Goal: Task Accomplishment & Management: Use online tool/utility

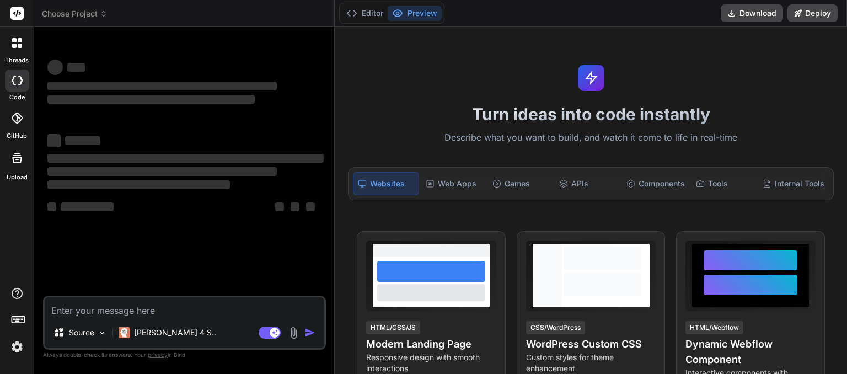
click at [103, 13] on icon at bounding box center [104, 14] width 8 height 8
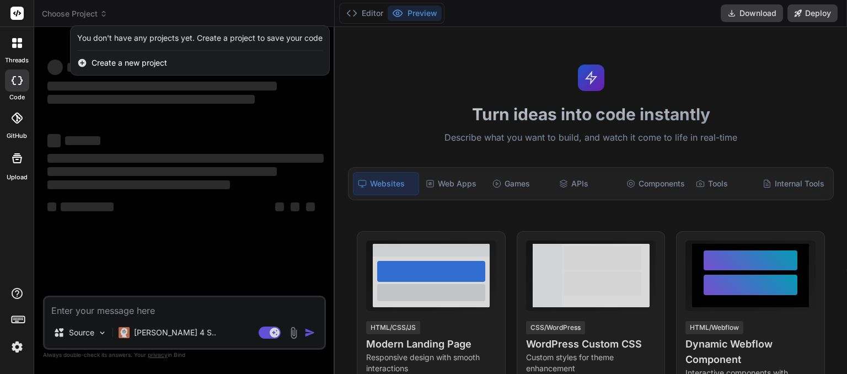
click at [103, 13] on div at bounding box center [423, 187] width 847 height 374
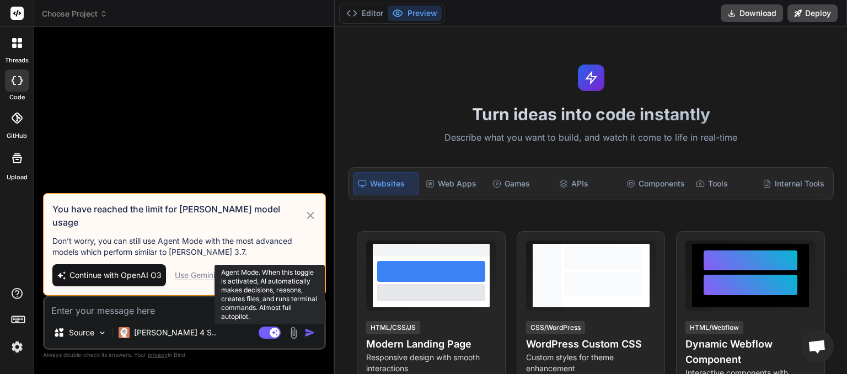
click at [261, 332] on rect at bounding box center [270, 332] width 22 height 12
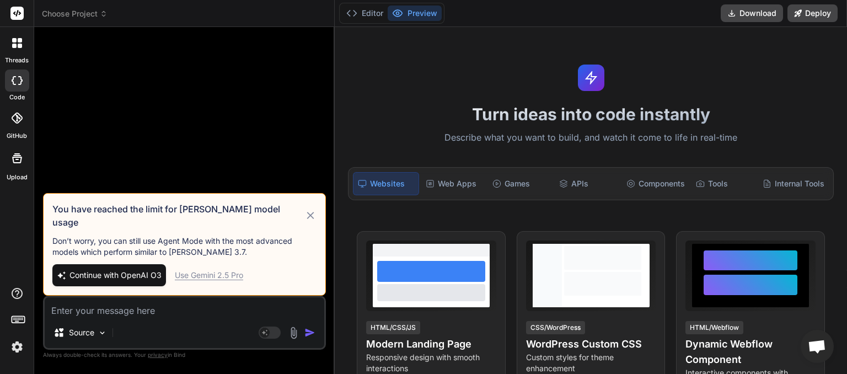
click at [103, 11] on icon at bounding box center [104, 14] width 8 height 8
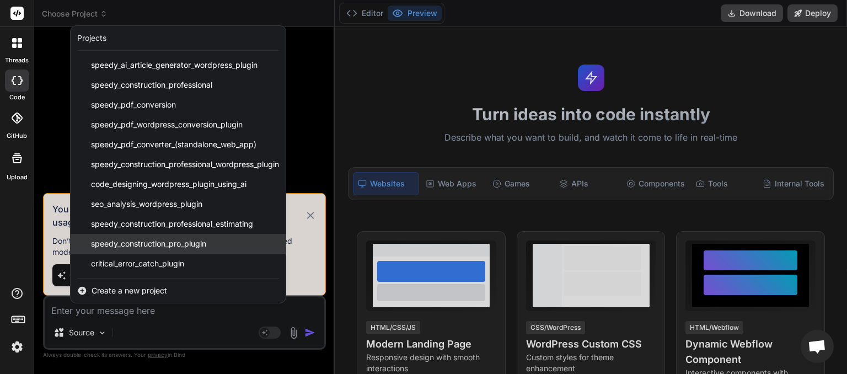
click at [140, 240] on span "speedy_construction_pro_plugin" at bounding box center [148, 243] width 115 height 11
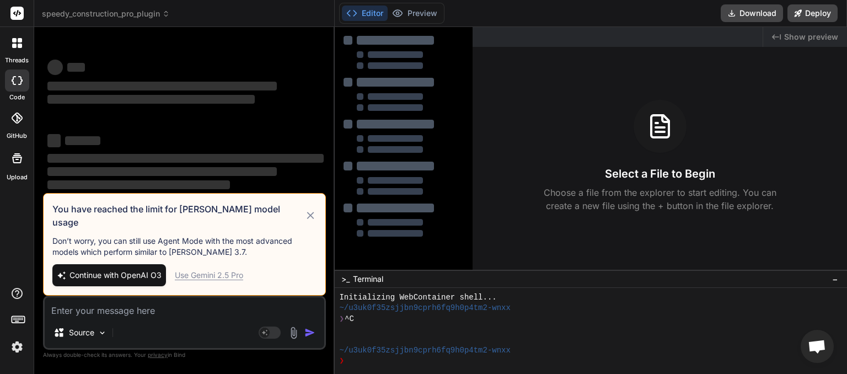
click at [312, 222] on icon at bounding box center [310, 215] width 13 height 13
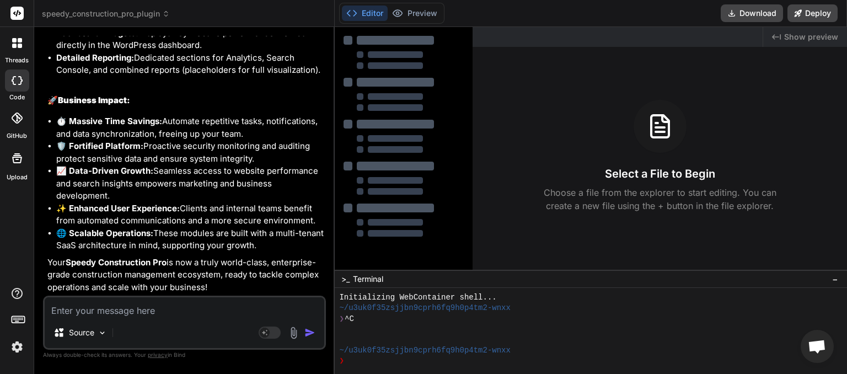
type textarea "x"
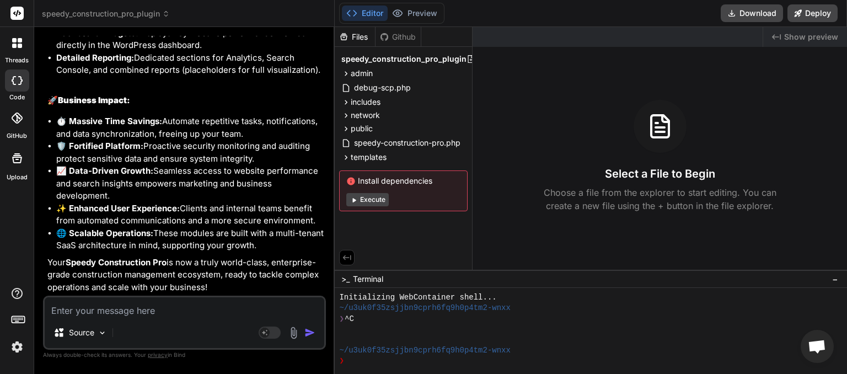
click at [76, 312] on textarea at bounding box center [185, 307] width 280 height 20
type textarea "c"
type textarea "x"
type textarea "cr"
type textarea "x"
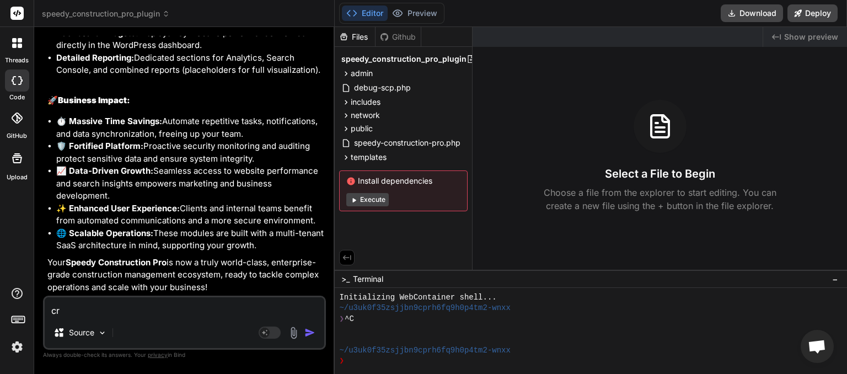
type textarea "cri"
type textarea "x"
type textarea "crit"
type textarea "x"
type textarea "criti"
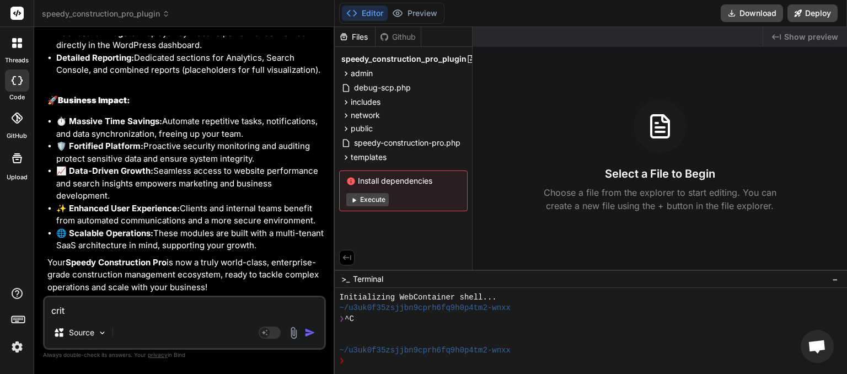
type textarea "x"
type textarea "critic"
type textarea "x"
type textarea "critica"
type textarea "x"
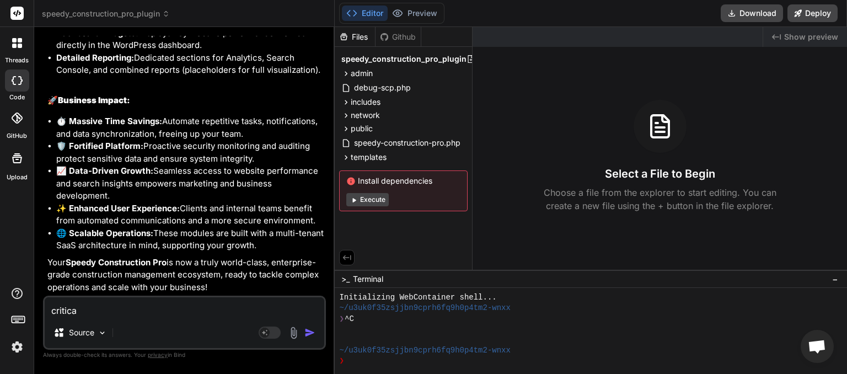
type textarea "critical"
type textarea "x"
type textarea "critical"
type textarea "x"
type textarea "critical e"
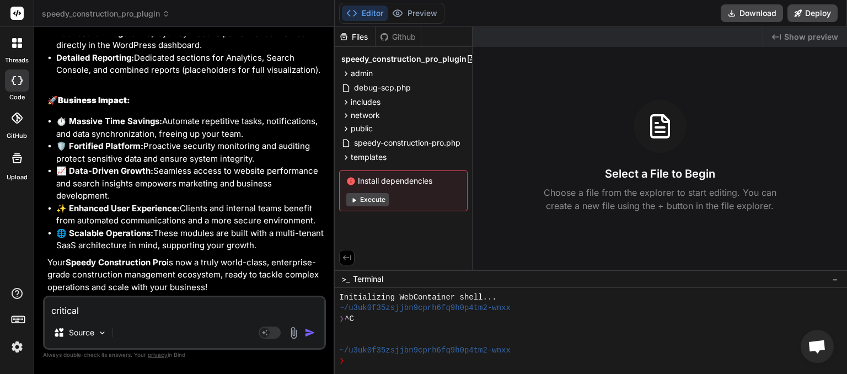
type textarea "x"
type textarea "critical er"
type textarea "x"
type textarea "critical err"
type textarea "x"
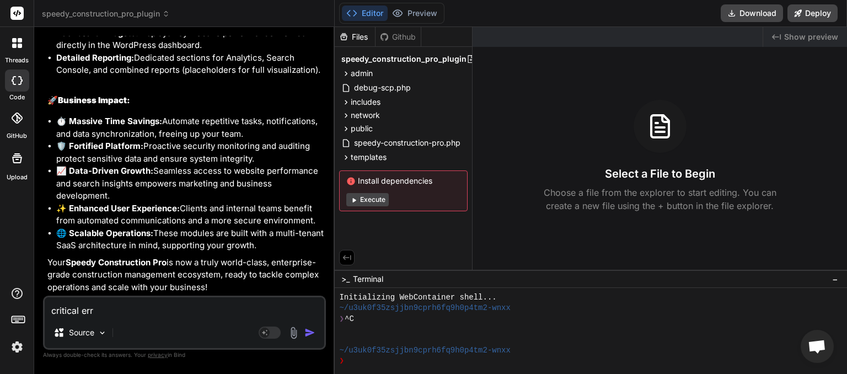
type textarea "critical erro"
type textarea "x"
type textarea "critical error"
type textarea "x"
type textarea "critical error"
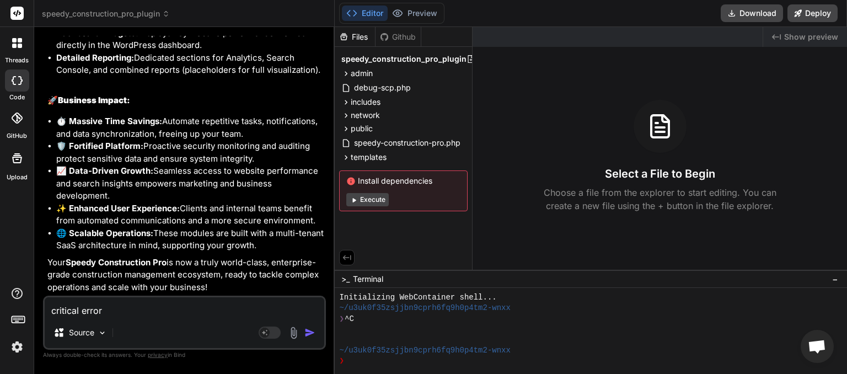
type textarea "x"
type textarea "critical error o"
type textarea "x"
type textarea "critical error on"
type textarea "x"
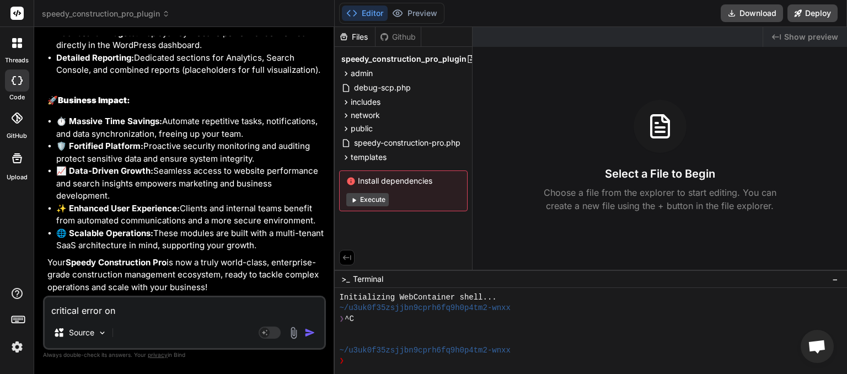
type textarea "critical error on"
type textarea "x"
type textarea "critical error on a"
type textarea "x"
type textarea "critical error on ac"
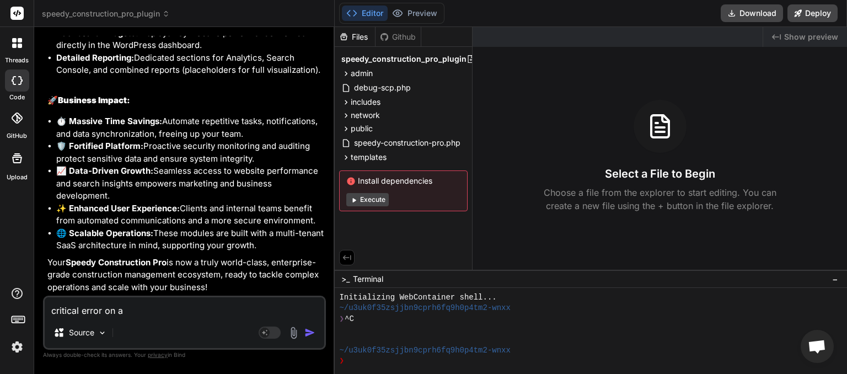
type textarea "x"
type textarea "critical error on act"
type textarea "x"
type textarea "critical error on acti"
type textarea "x"
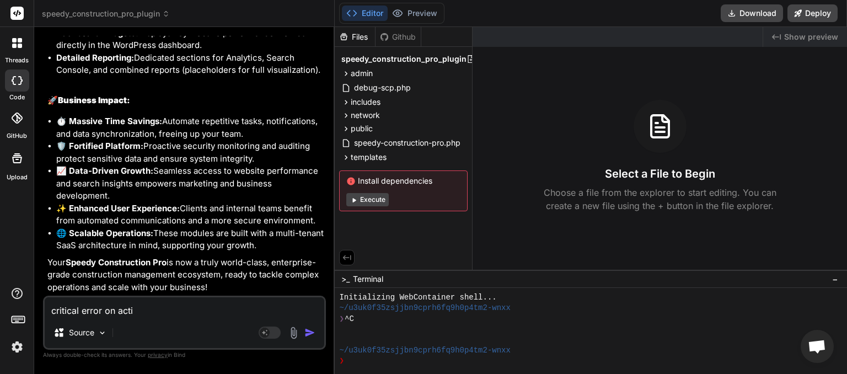
type textarea "critical error on activ"
type textarea "x"
type textarea "critical error on activa"
type textarea "x"
type textarea "critical error on activat"
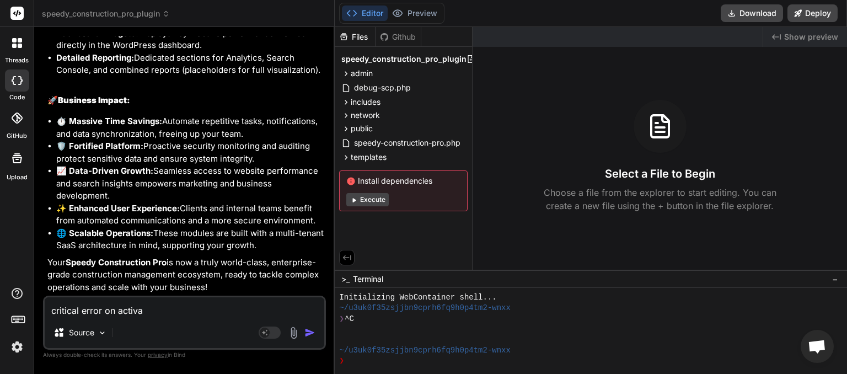
type textarea "x"
type textarea "critical error on activati"
type textarea "x"
type textarea "critical error on activatio"
type textarea "x"
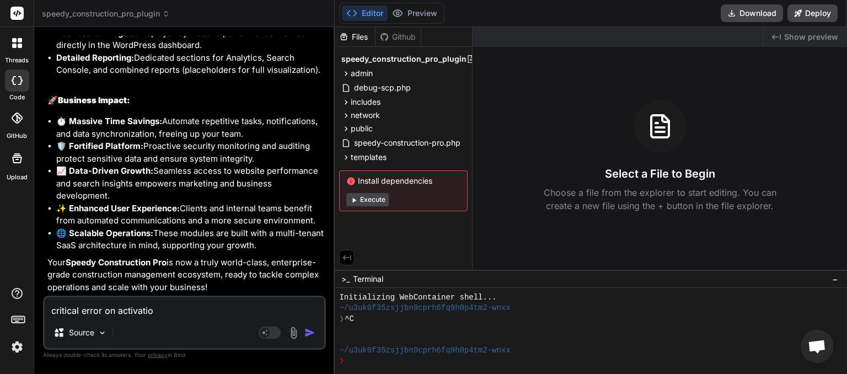
type textarea "critical error on activation"
type textarea "x"
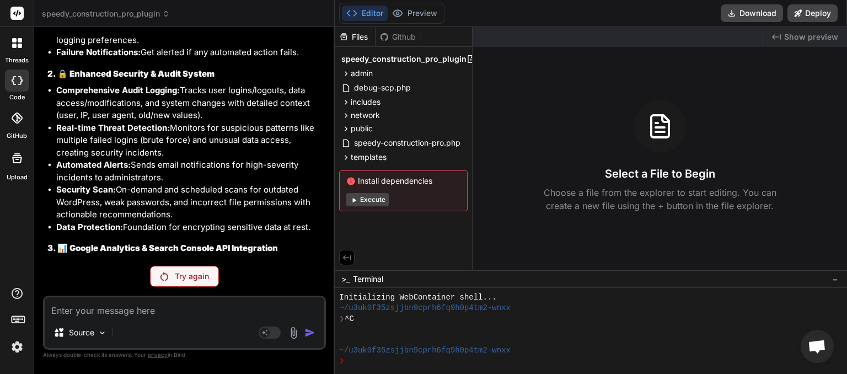
scroll to position [5373, 0]
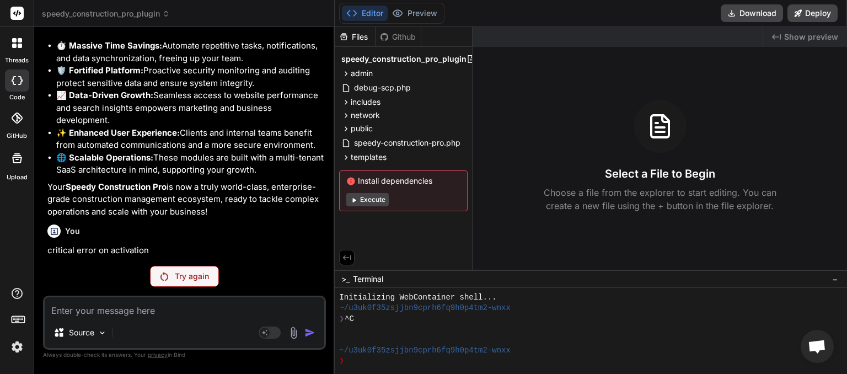
click at [185, 284] on div "Try again" at bounding box center [184, 276] width 69 height 21
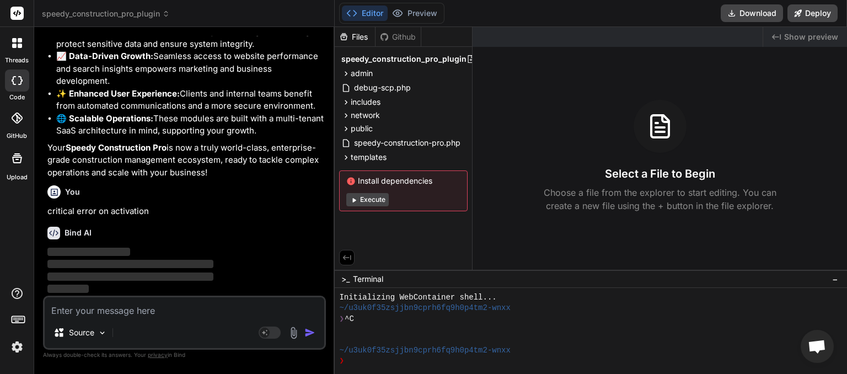
scroll to position [5413, 0]
type textarea "x"
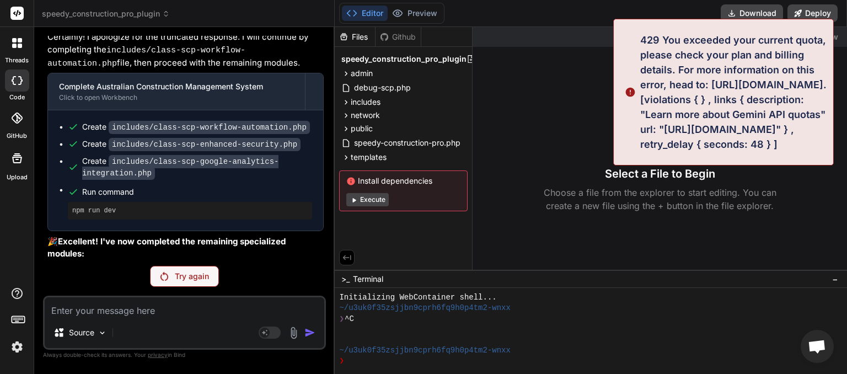
scroll to position [4557, 0]
